Goal: Transaction & Acquisition: Purchase product/service

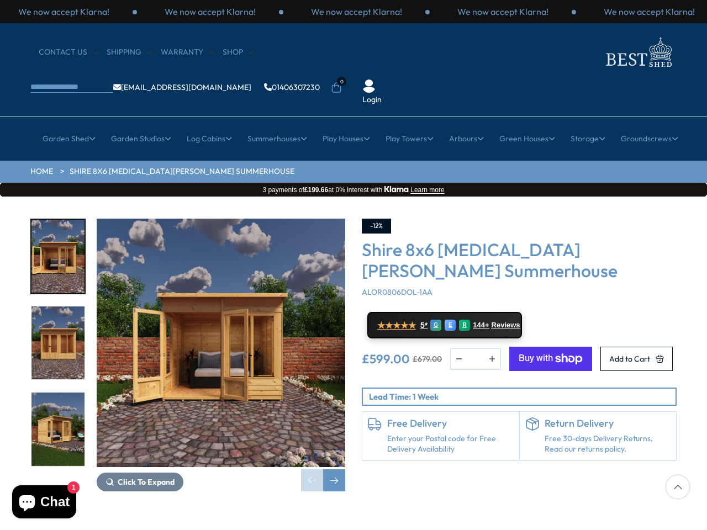
click at [354, 265] on div "-12% Shire 8x6 [MEDICAL_DATA][PERSON_NAME][GEOGRAPHIC_DATA] ALOR0806DOL-1AA ★★★…" at bounding box center [520, 355] width 332 height 273
click at [354, 12] on p "We now accept Klarna!" at bounding box center [356, 12] width 91 height 12
click at [342, 75] on li "0" at bounding box center [336, 80] width 11 height 11
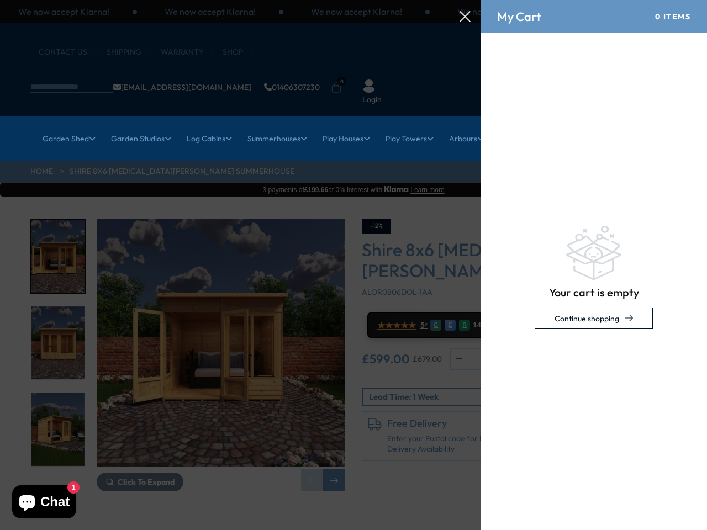
click at [62, 125] on link "Garden Shed" at bounding box center [69, 139] width 53 height 28
click at [136, 125] on link "Garden Studios" at bounding box center [141, 139] width 60 height 28
click at [206, 125] on link "Log Cabins" at bounding box center [209, 139] width 45 height 28
click at [275, 125] on link "Summerhouses" at bounding box center [278, 139] width 60 height 28
click at [346, 125] on link "Play Houses" at bounding box center [347, 139] width 48 height 28
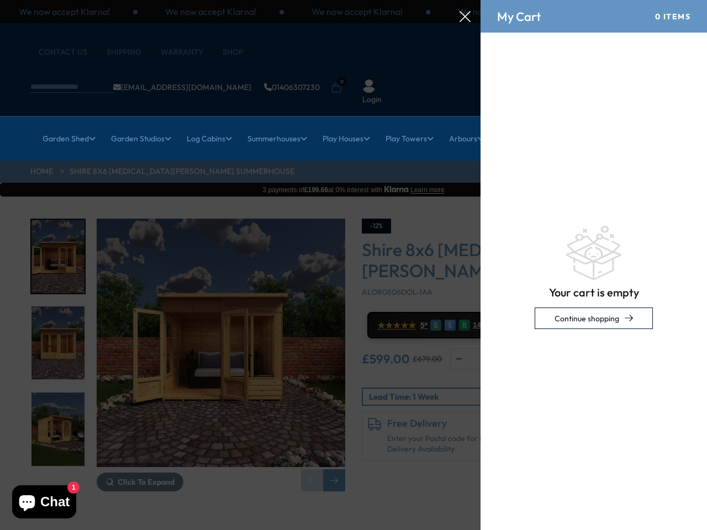
click at [411, 125] on link "Play Towers" at bounding box center [410, 139] width 48 height 28
click at [469, 125] on link "Arbours" at bounding box center [466, 139] width 35 height 28
